Goal: Task Accomplishment & Management: Use online tool/utility

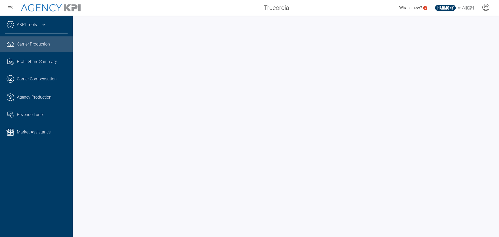
click at [45, 25] on icon at bounding box center [44, 25] width 6 height 6
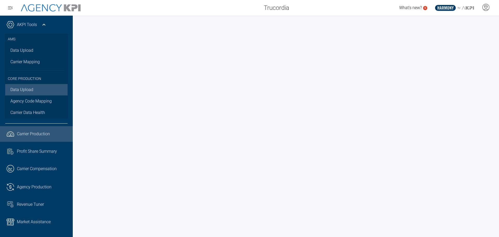
click at [31, 92] on link "Data Upload" at bounding box center [36, 89] width 62 height 11
